Goal: Navigation & Orientation: Find specific page/section

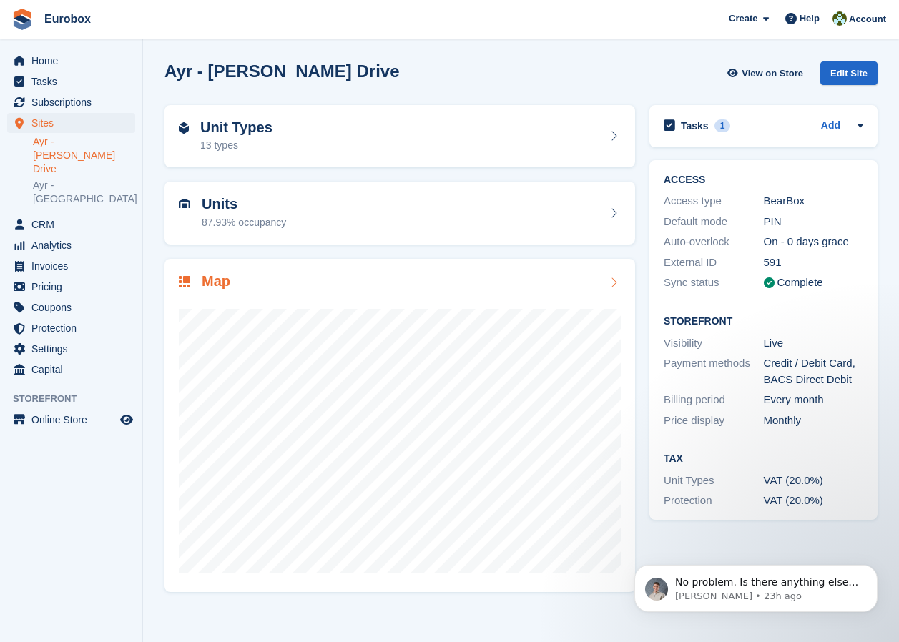
click at [614, 280] on icon at bounding box center [613, 282] width 14 height 11
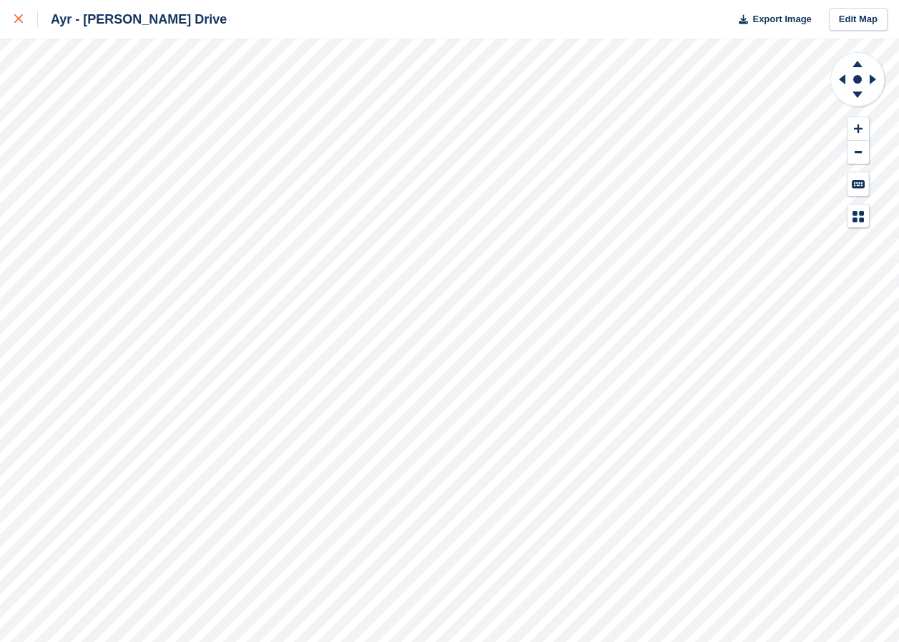
click at [20, 20] on icon at bounding box center [18, 18] width 9 height 9
